Goal: Information Seeking & Learning: Learn about a topic

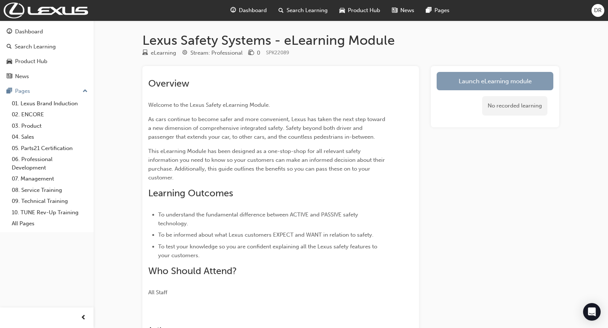
click at [487, 83] on link "Launch eLearning module" at bounding box center [494, 81] width 117 height 18
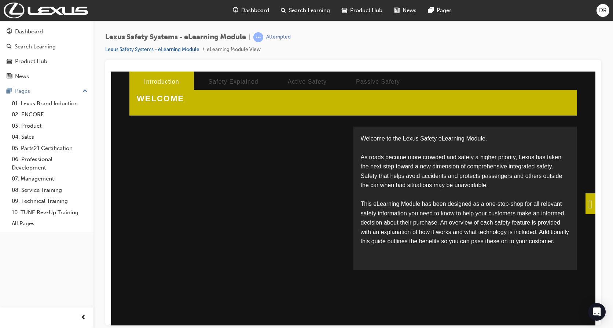
click at [586, 205] on span at bounding box center [591, 203] width 10 height 21
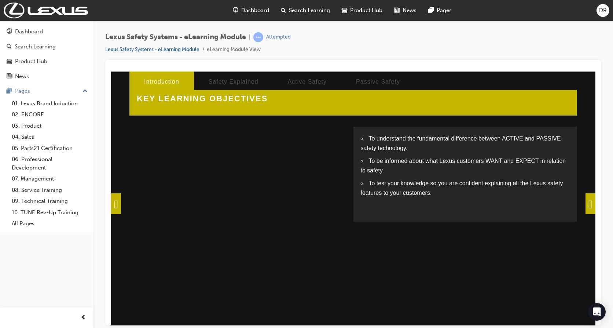
click at [586, 204] on span at bounding box center [591, 203] width 10 height 21
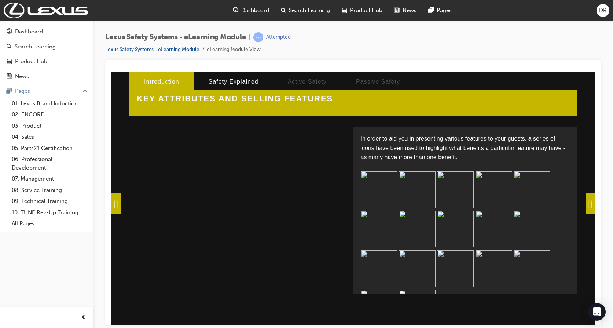
click at [378, 189] on img at bounding box center [379, 189] width 37 height 37
click at [429, 190] on img at bounding box center [417, 189] width 37 height 37
click at [447, 189] on img at bounding box center [455, 189] width 37 height 37
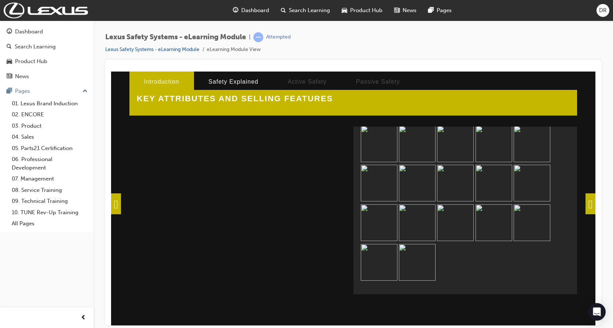
scroll to position [59, 0]
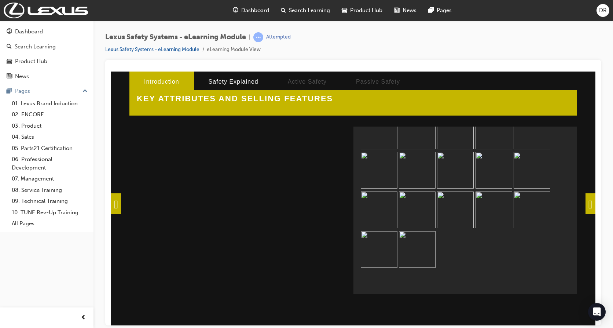
click at [586, 204] on span at bounding box center [591, 203] width 10 height 21
